Goal: Task Accomplishment & Management: Complete application form

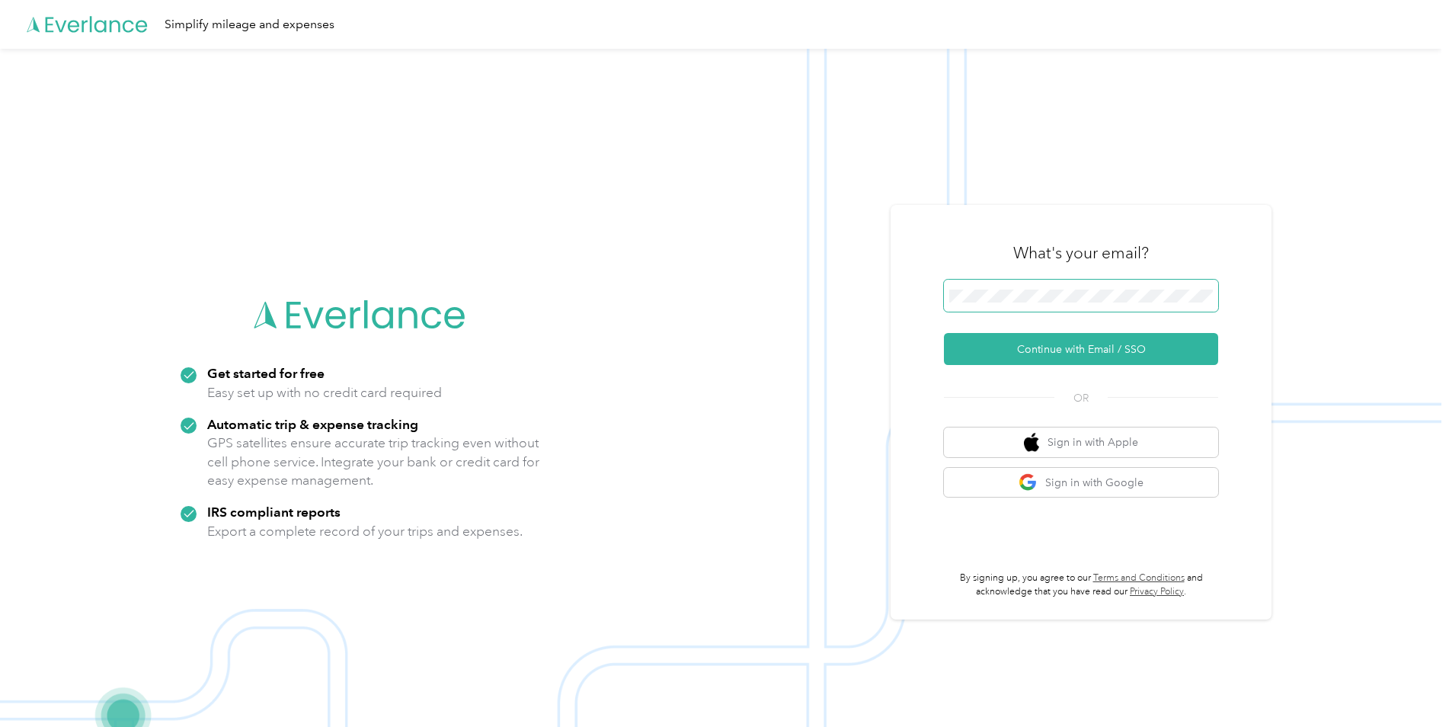
click at [1074, 285] on span at bounding box center [1081, 296] width 274 height 32
click at [1056, 305] on span at bounding box center [1081, 296] width 274 height 32
click at [1070, 351] on button "Continue with Email / SSO" at bounding box center [1081, 349] width 274 height 32
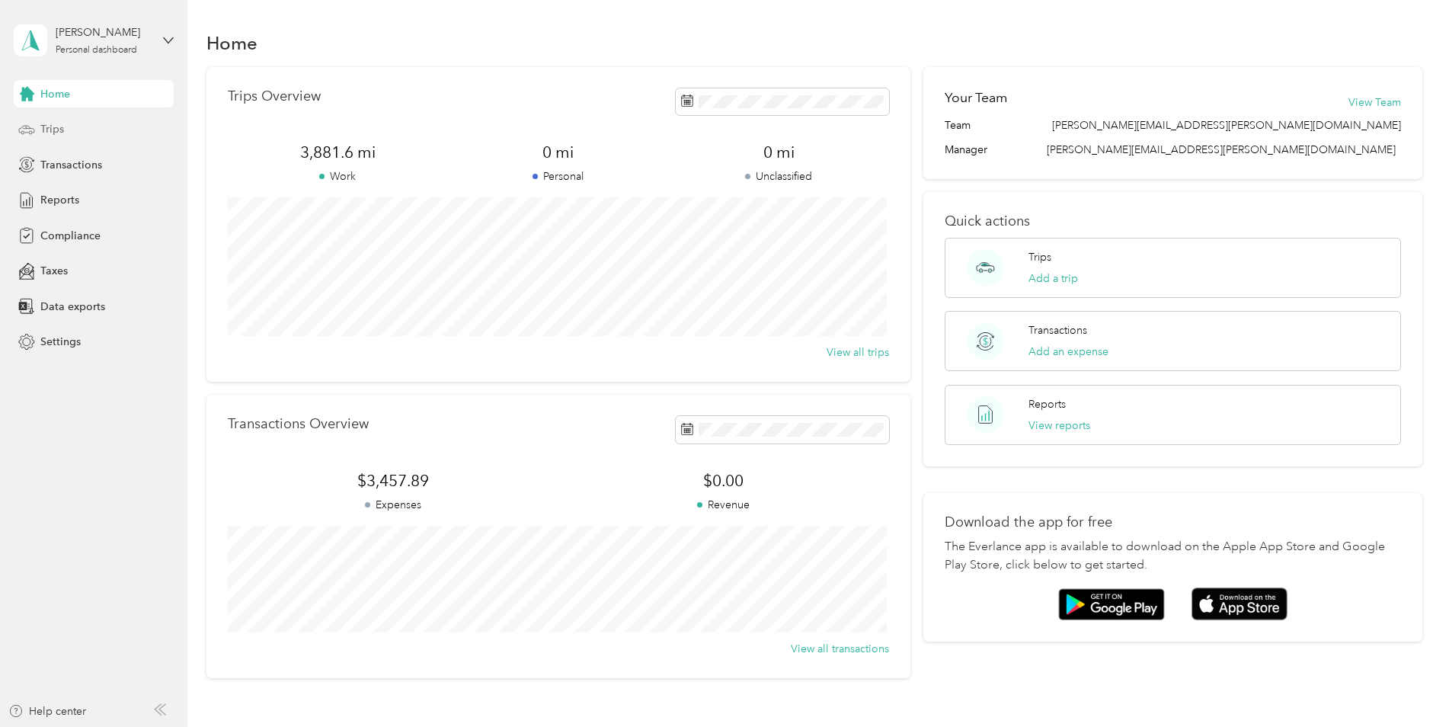
click at [88, 131] on div "Trips" at bounding box center [94, 129] width 160 height 27
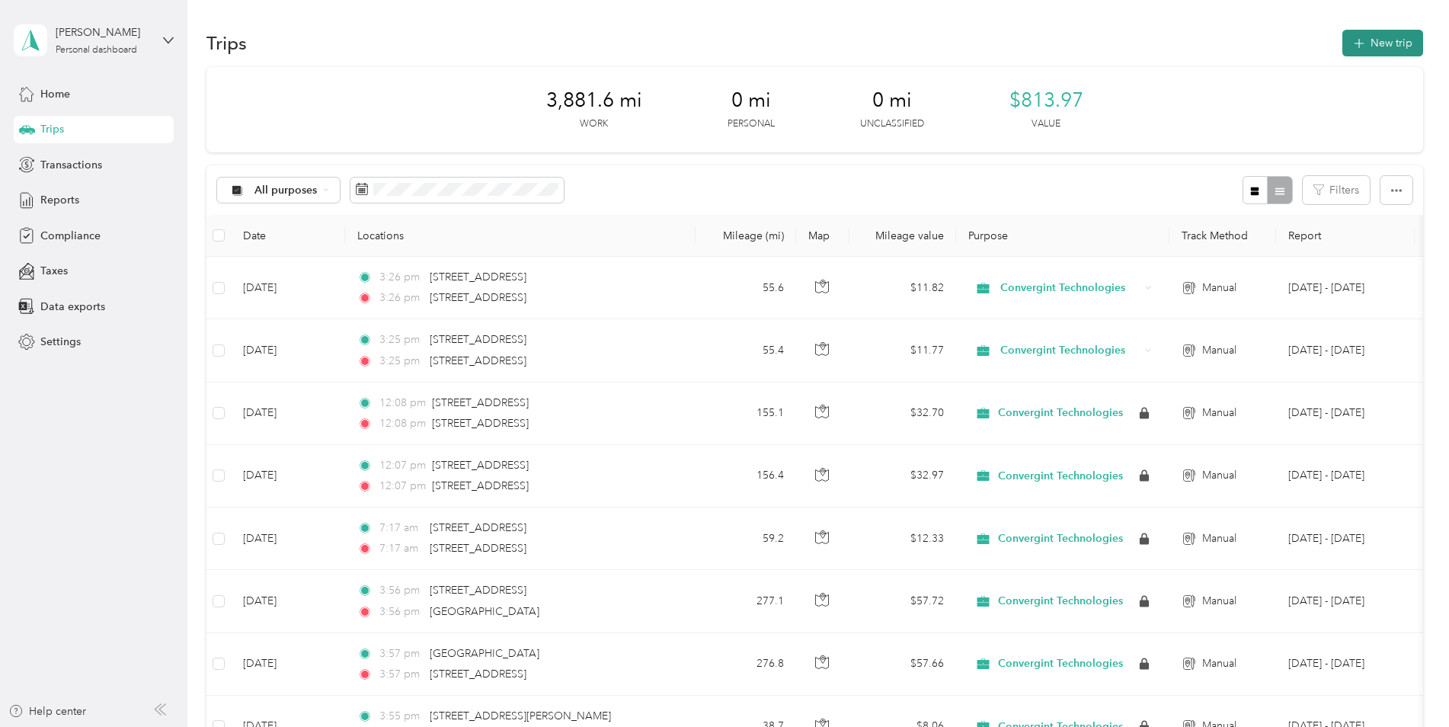
click at [1366, 45] on button "New trip" at bounding box center [1382, 43] width 81 height 27
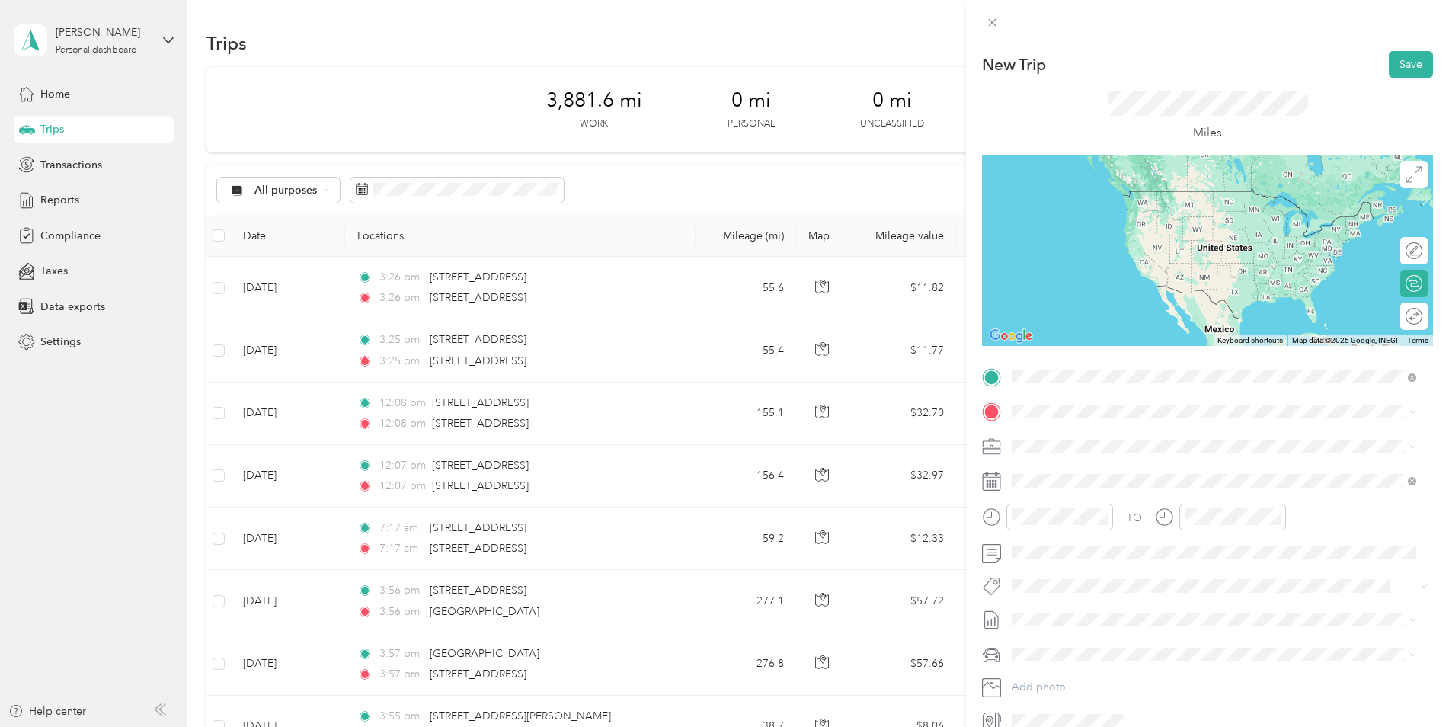
click at [1091, 436] on span "24 Whitetail Run Lane Rindge, New Hampshire 03461, United States" at bounding box center [1117, 432] width 152 height 14
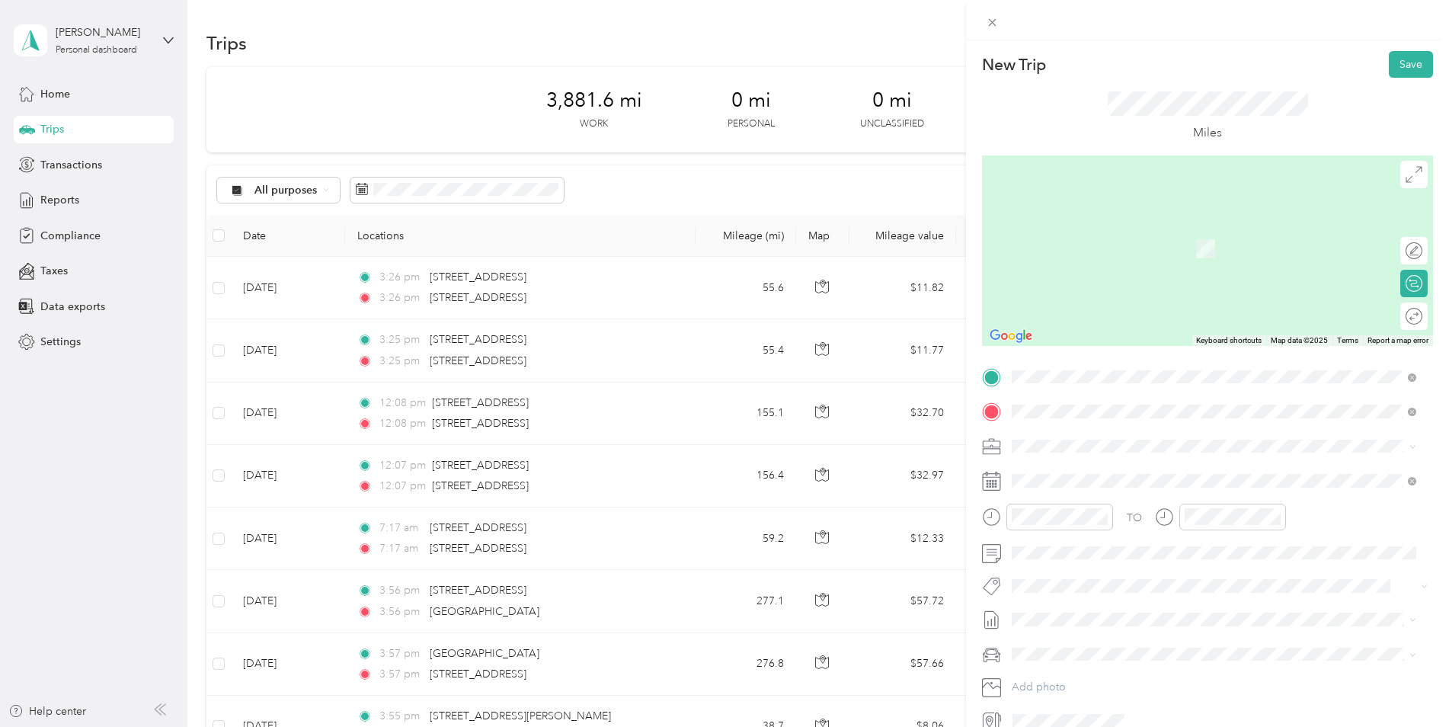
click at [1064, 473] on span "4 Research Drive Bethel, Connecticut 06801, United States" at bounding box center [1117, 466] width 152 height 14
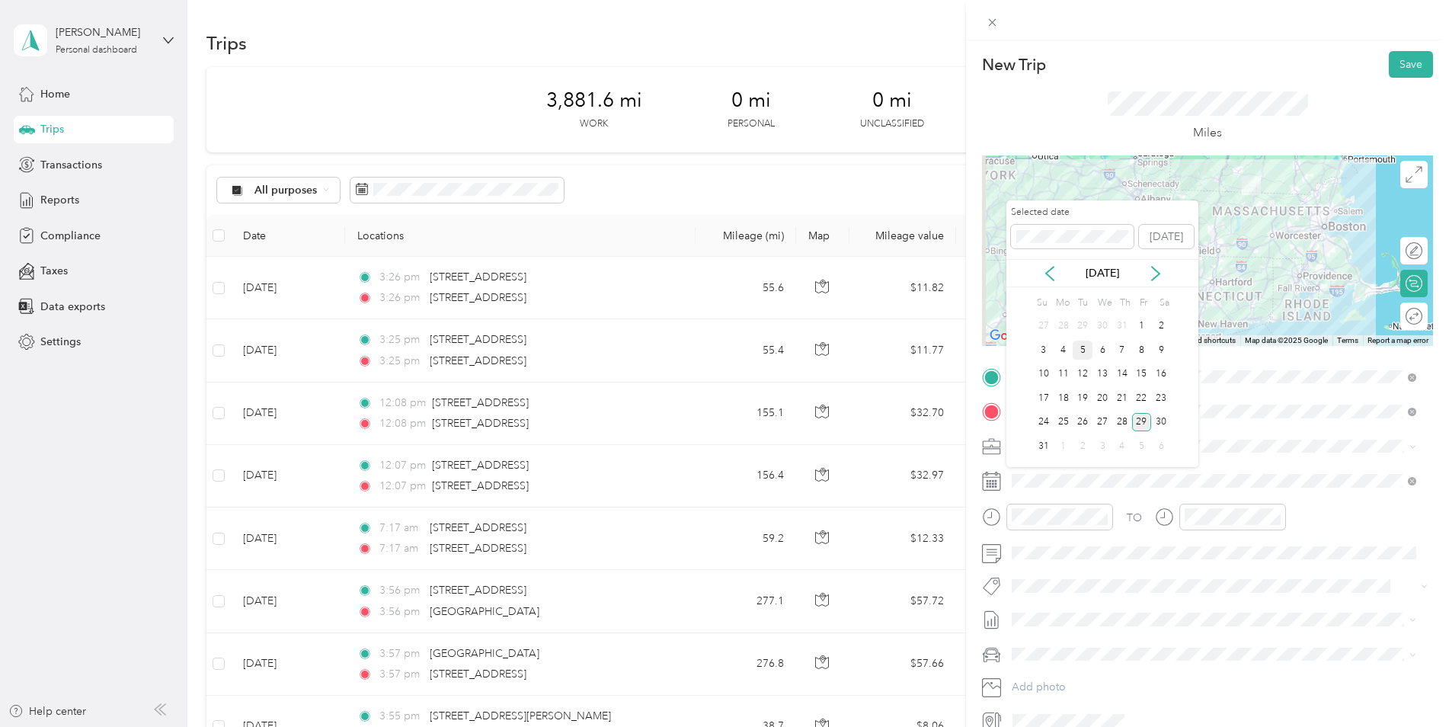
click at [1084, 349] on div "5" at bounding box center [1083, 350] width 20 height 19
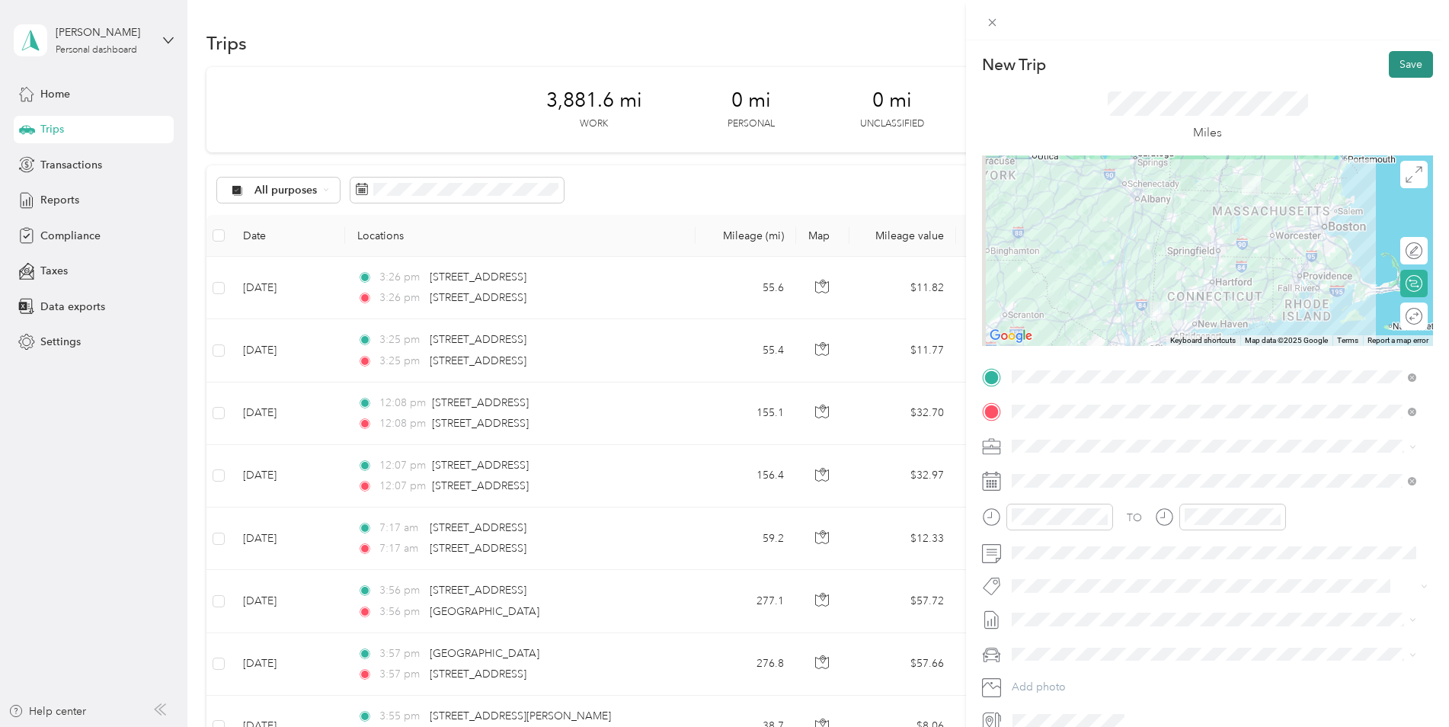
click at [1391, 66] on button "Save" at bounding box center [1411, 64] width 44 height 27
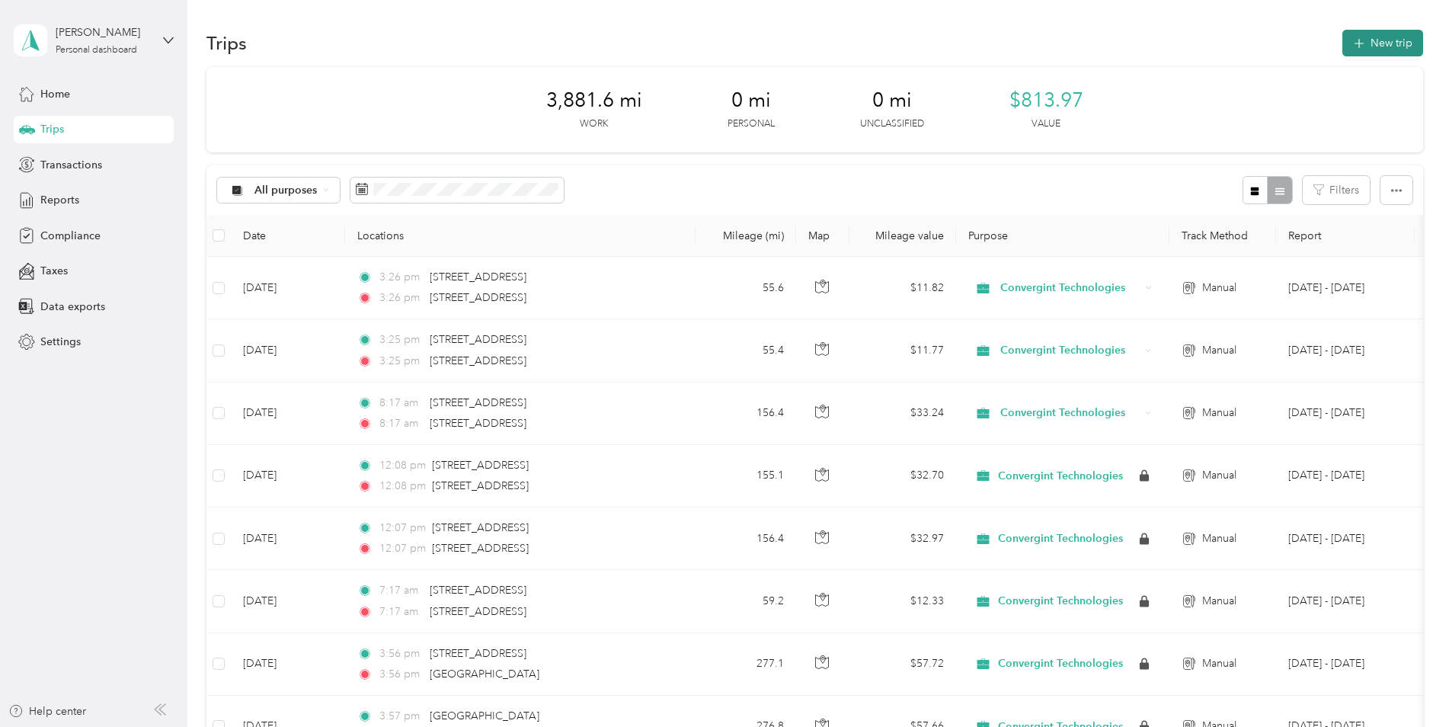
click at [1370, 43] on button "New trip" at bounding box center [1382, 43] width 81 height 27
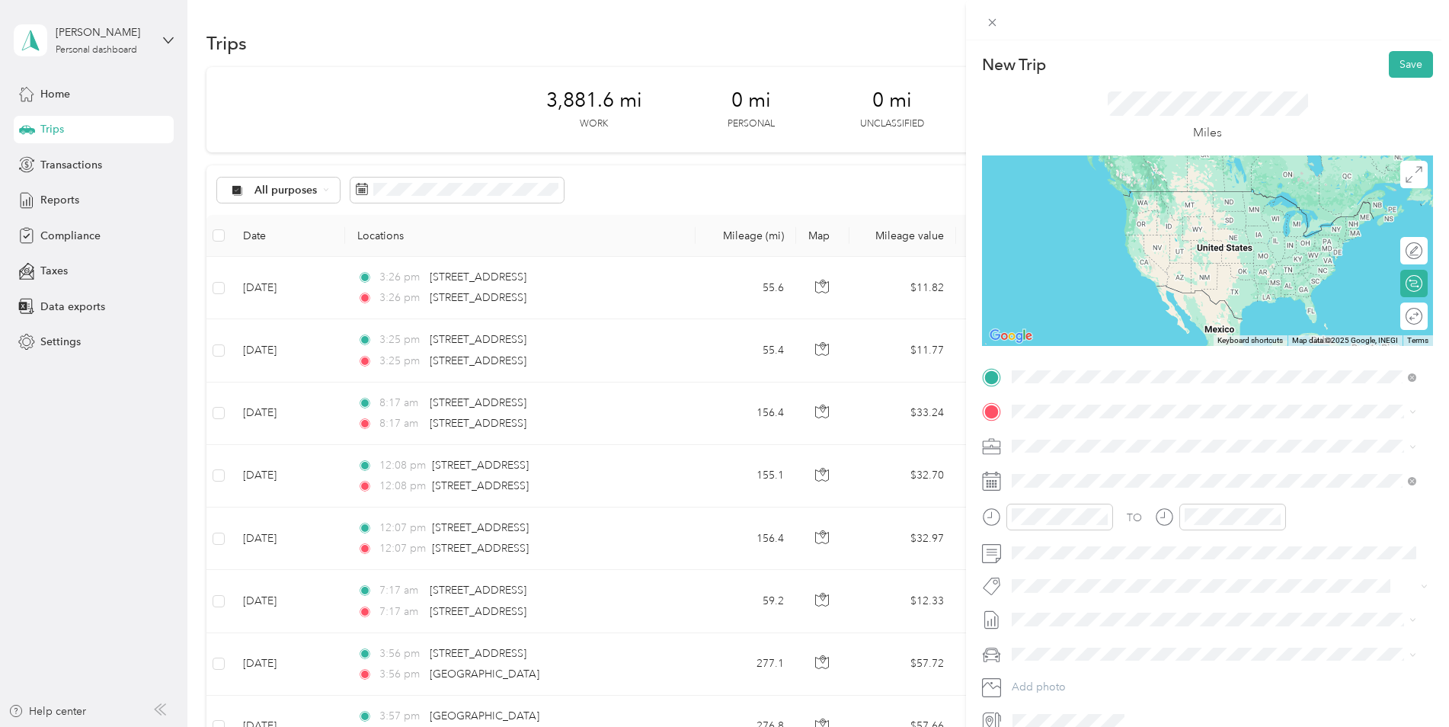
click at [1076, 439] on span "4 Research Drive Bethel, Connecticut 06801, United States" at bounding box center [1117, 432] width 152 height 14
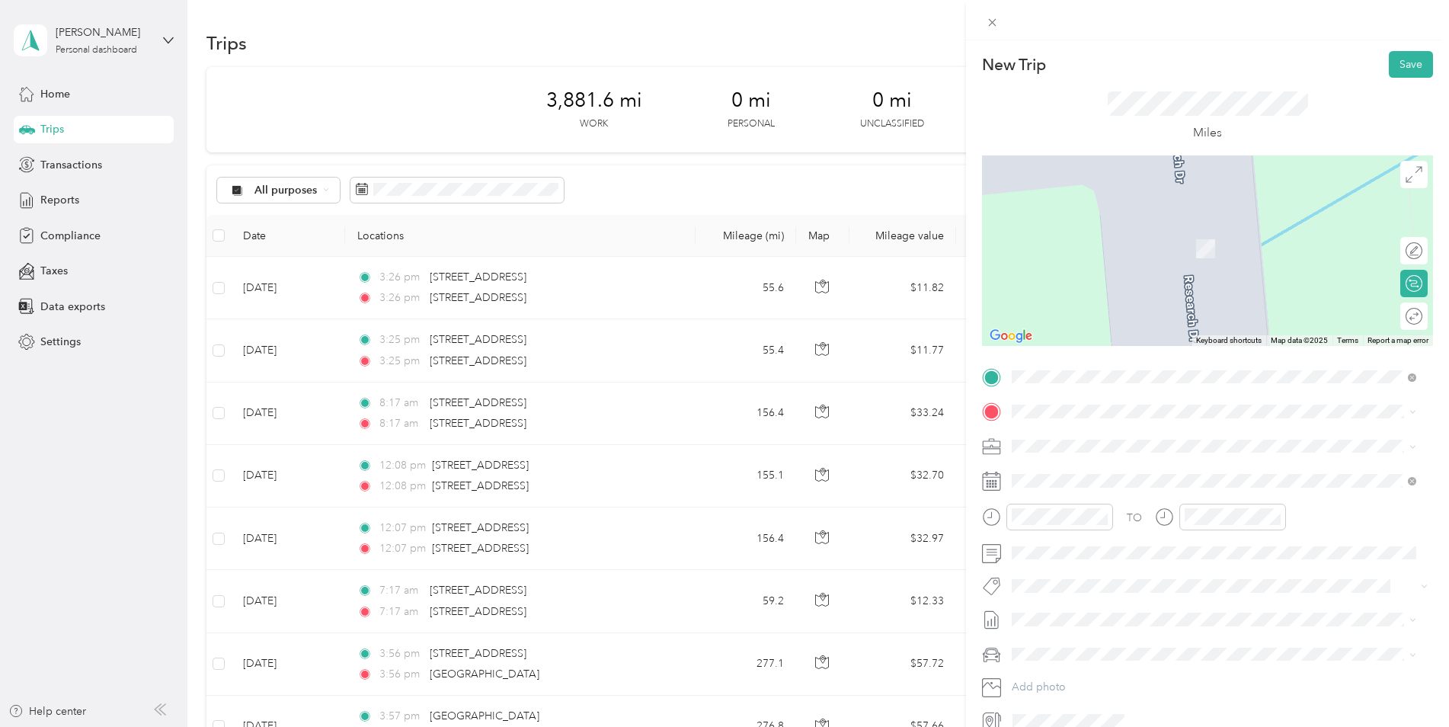
click at [1432, 483] on form "New Trip Save This trip cannot be edited because it is either under review, app…" at bounding box center [1207, 392] width 483 height 682
click at [1133, 488] on ol "From search results 24 Whitetail Run Lane Rindge, New Hampshire 03461, United S…" at bounding box center [1213, 528] width 415 height 206
click at [1069, 468] on span "24 Whitetail Run Lane Rindge, New Hampshire 03461, United States" at bounding box center [1117, 462] width 152 height 14
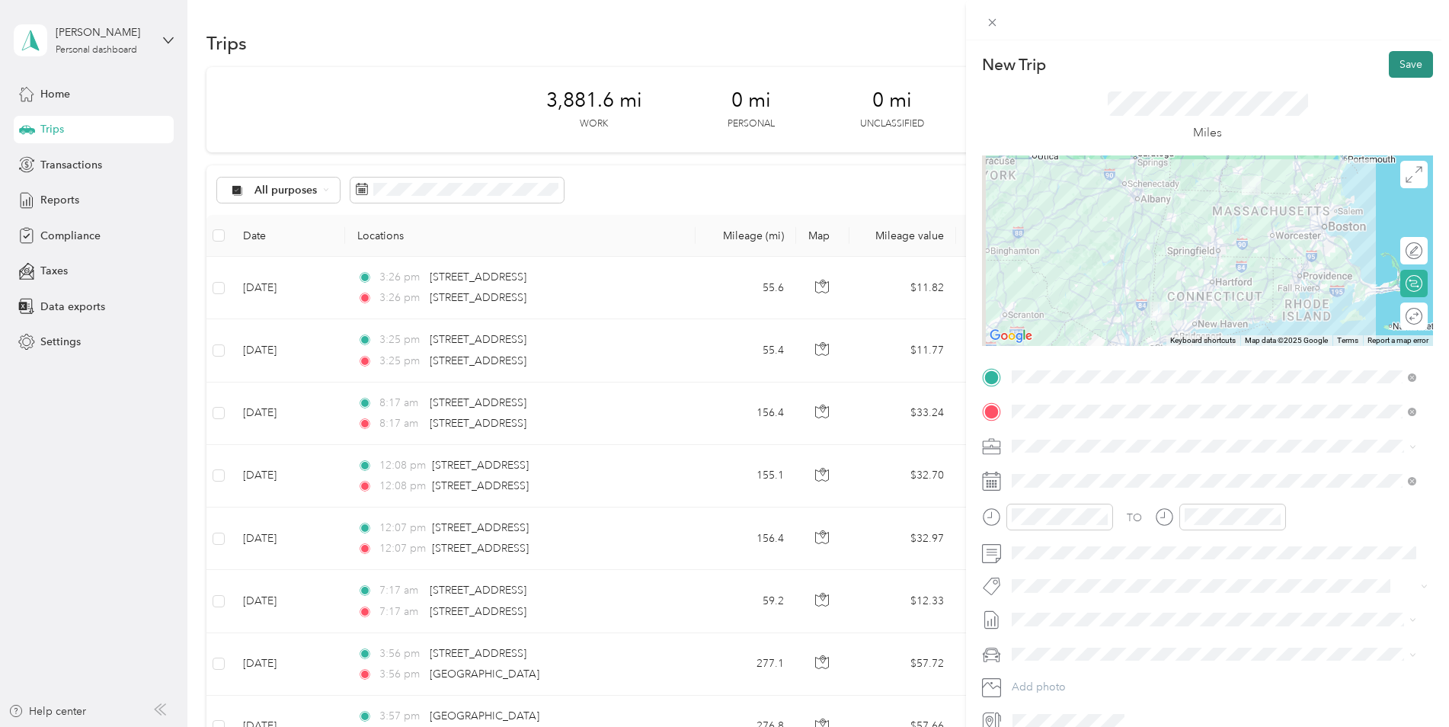
click at [1393, 68] on button "Save" at bounding box center [1411, 64] width 44 height 27
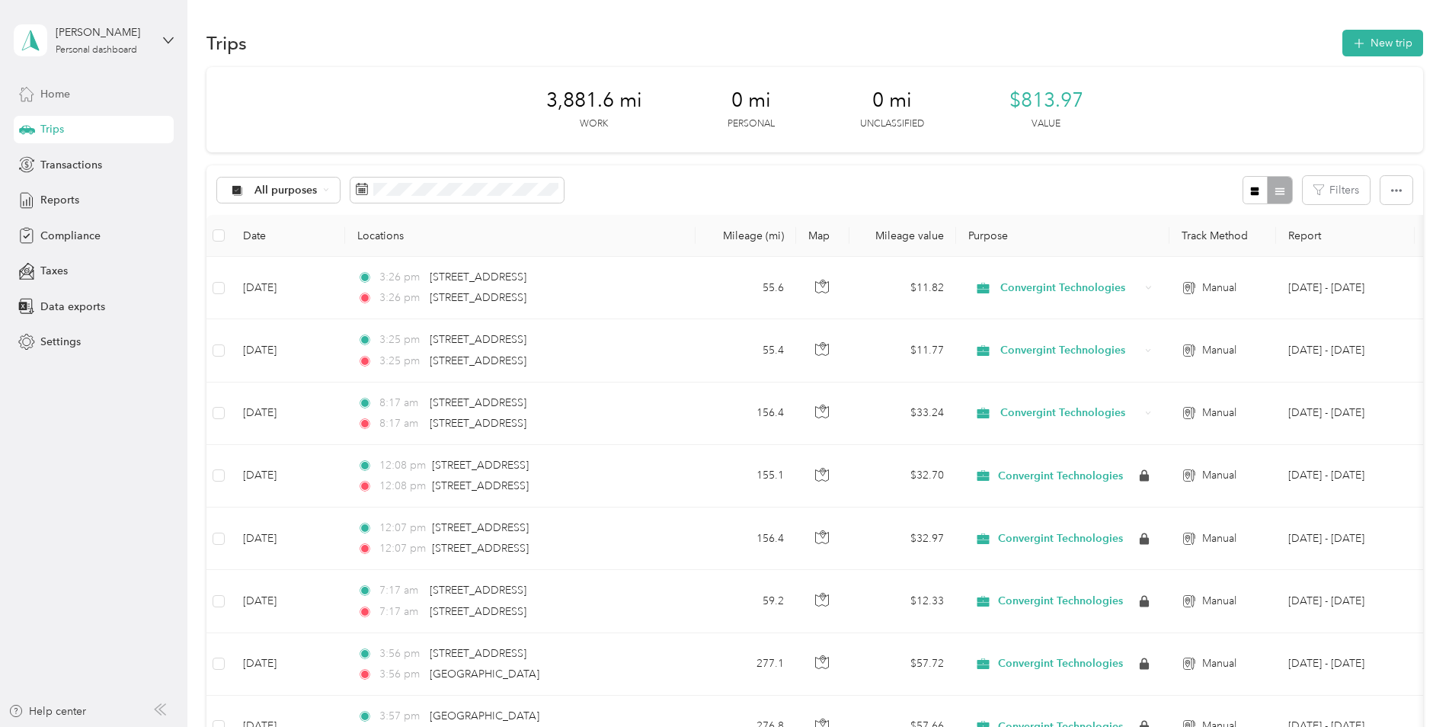
click at [63, 94] on span "Home" at bounding box center [55, 94] width 30 height 16
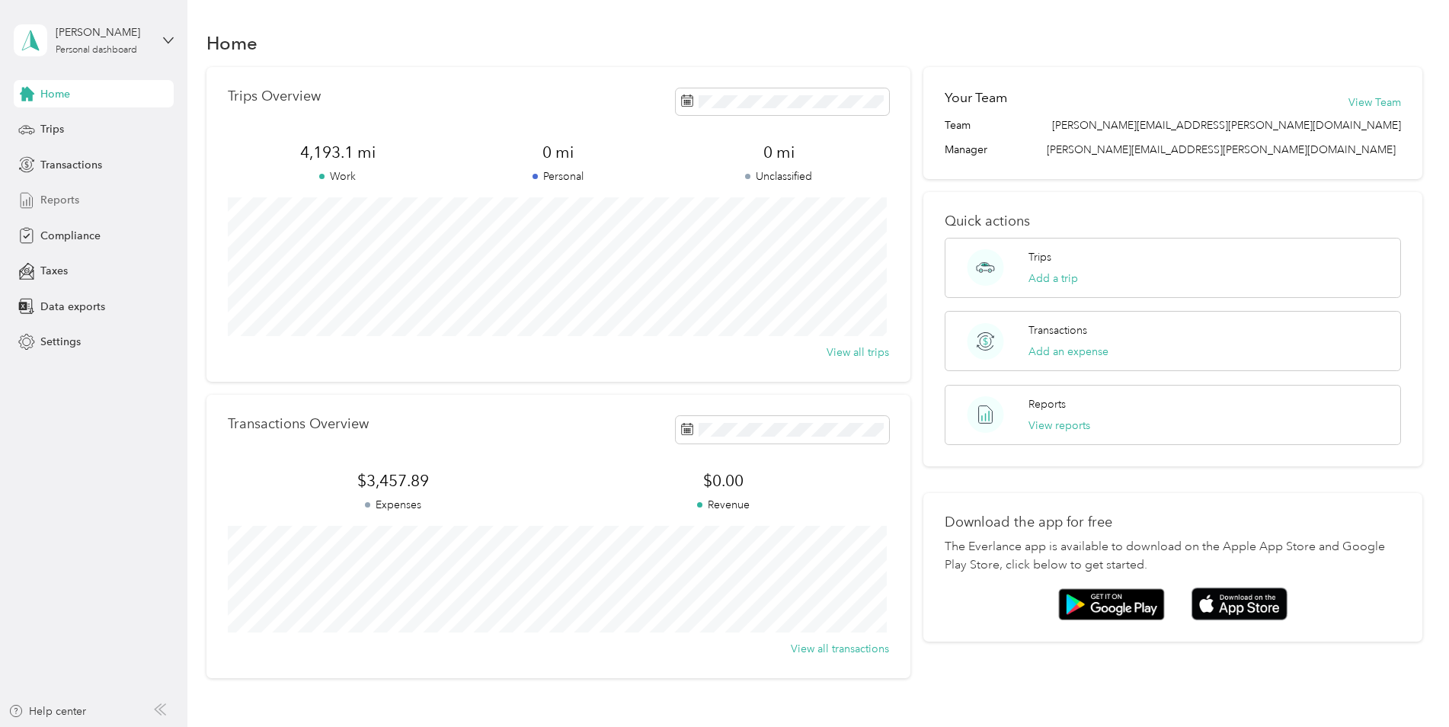
click at [59, 197] on span "Reports" at bounding box center [59, 200] width 39 height 16
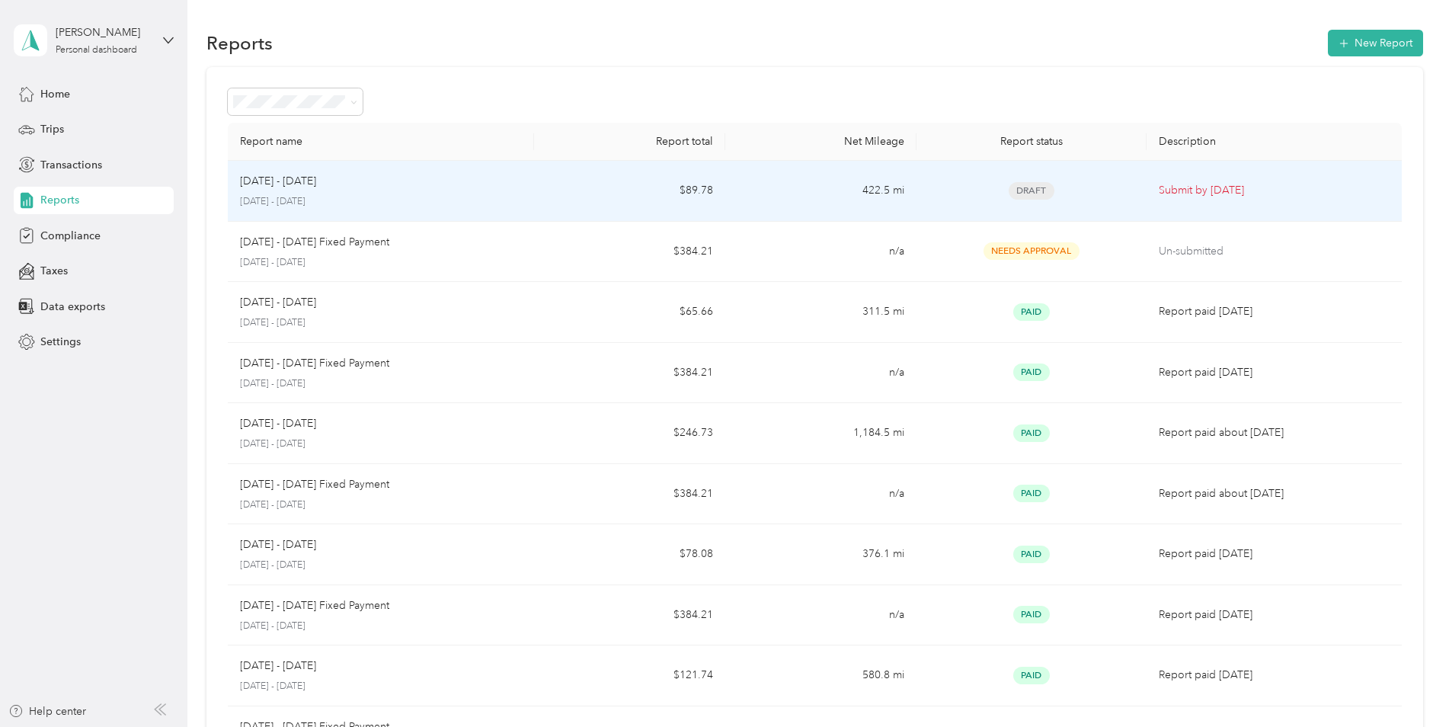
click at [1205, 191] on p "Submit by Sep. 4, 2025" at bounding box center [1274, 190] width 231 height 17
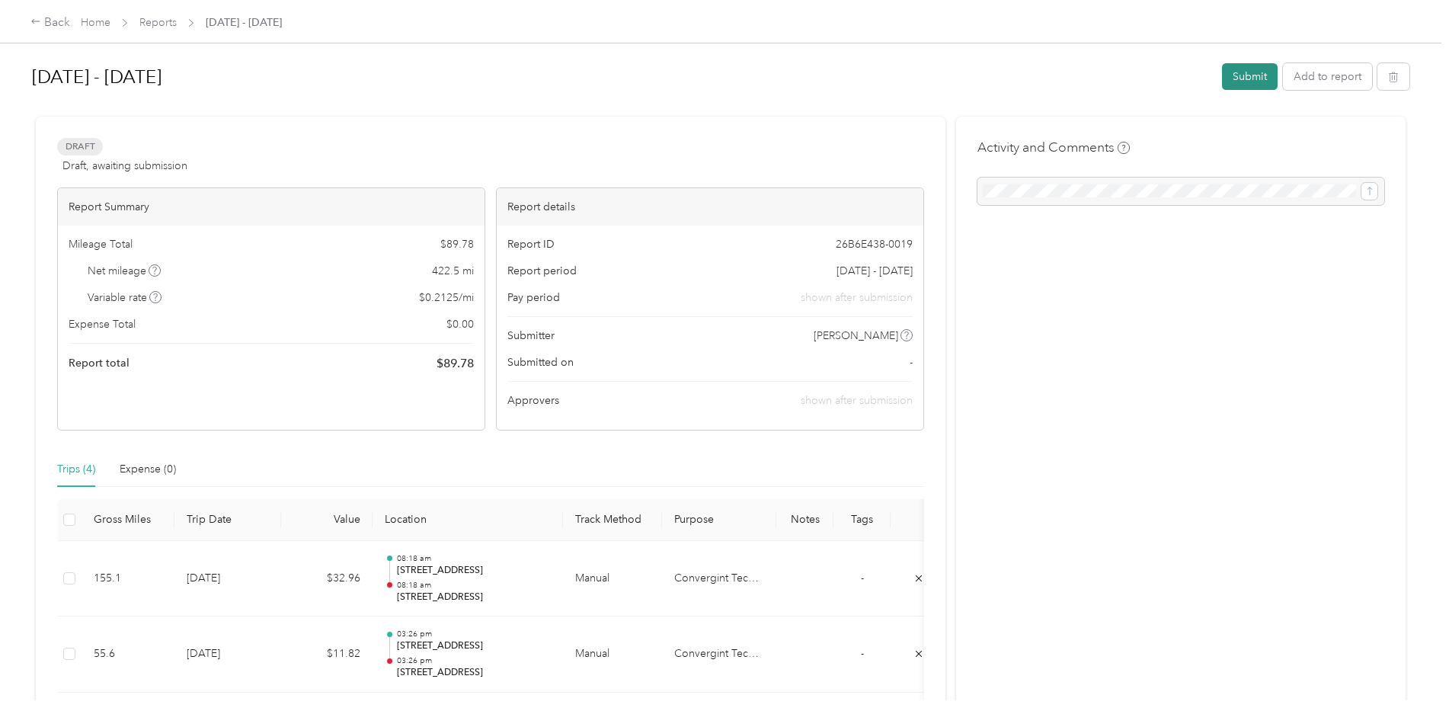
click at [1252, 80] on button "Submit" at bounding box center [1250, 76] width 56 height 27
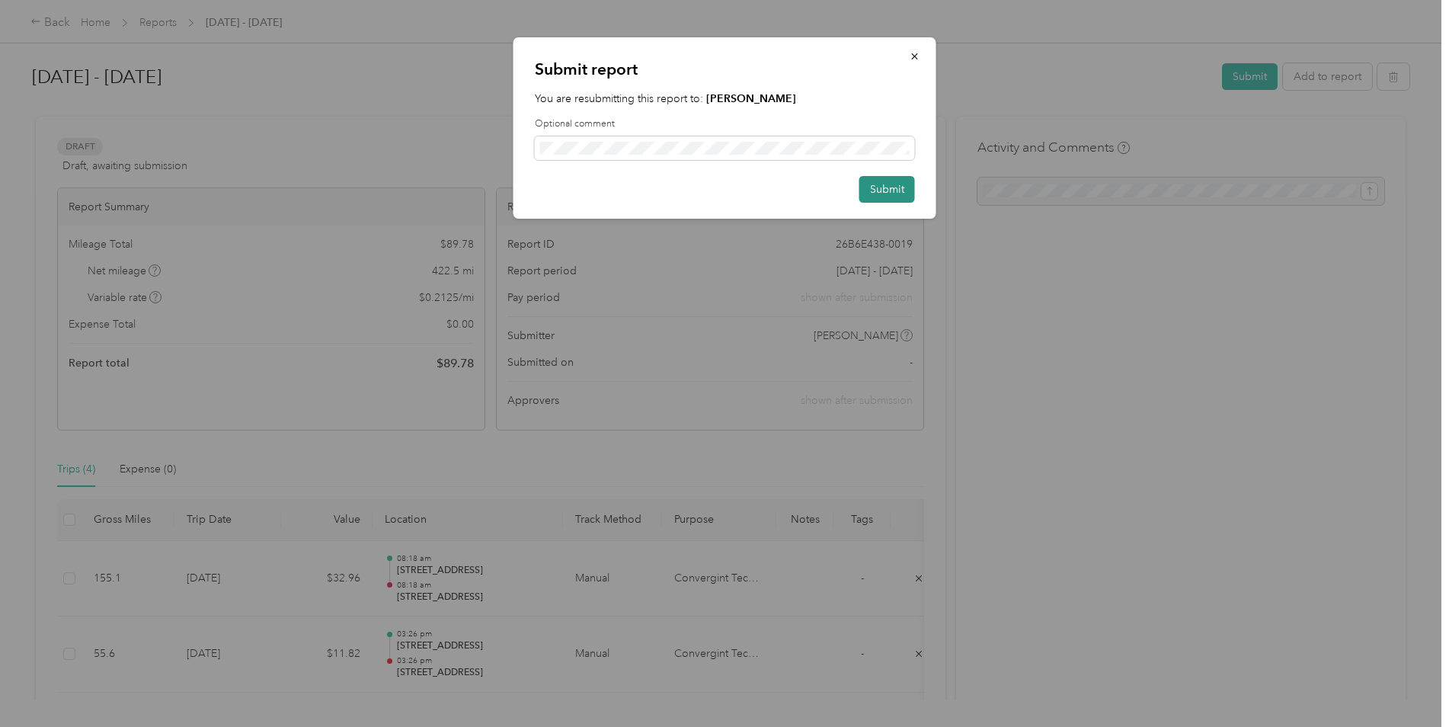
click at [868, 184] on button "Submit" at bounding box center [887, 189] width 56 height 27
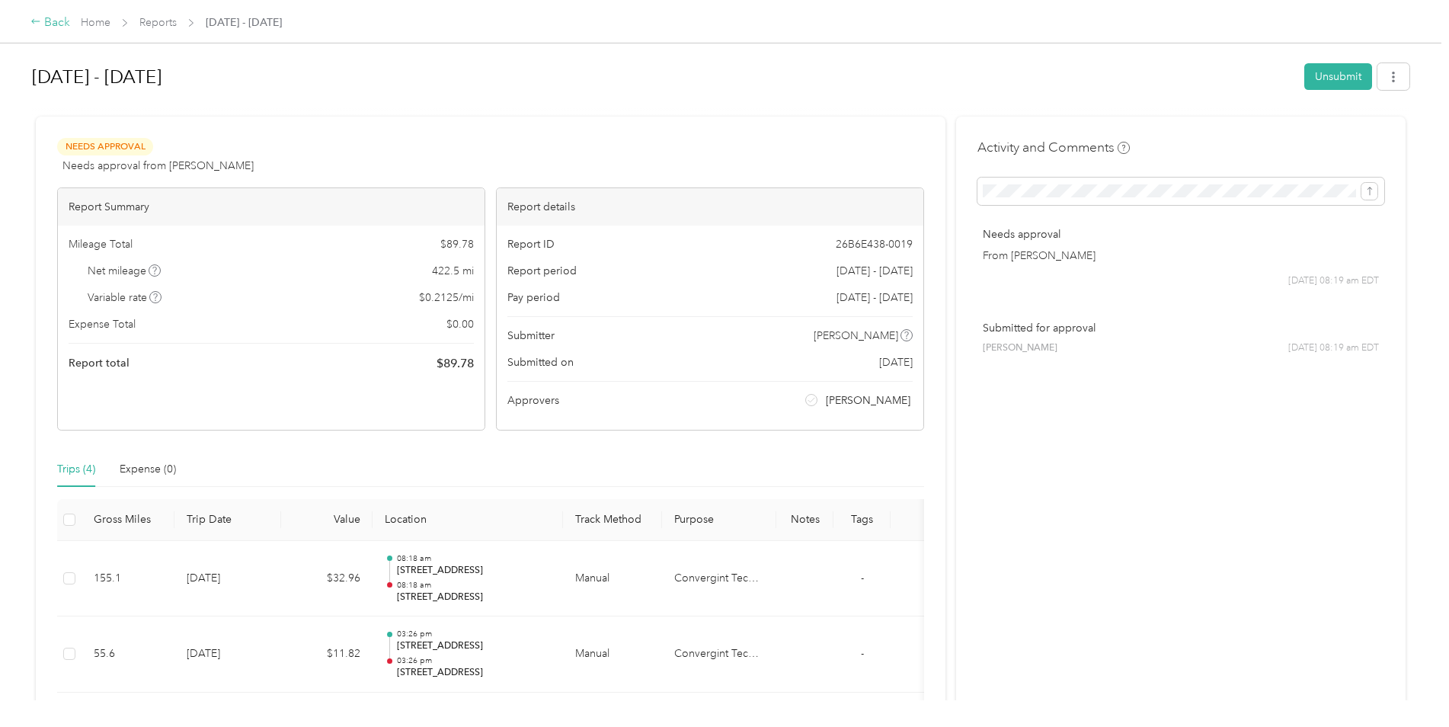
click at [44, 24] on div "Back" at bounding box center [50, 23] width 40 height 18
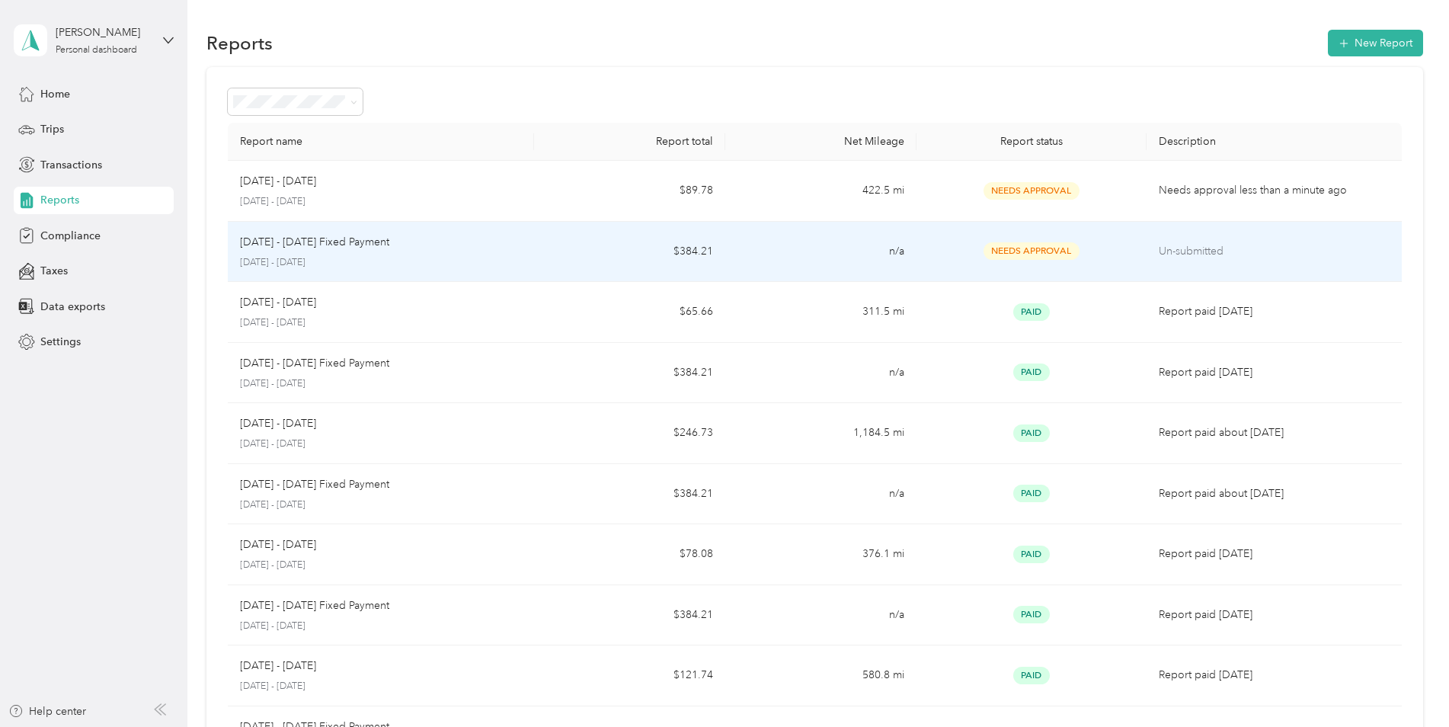
click at [1033, 251] on span "Needs Approval" at bounding box center [1031, 251] width 96 height 18
